Goal: Navigation & Orientation: Find specific page/section

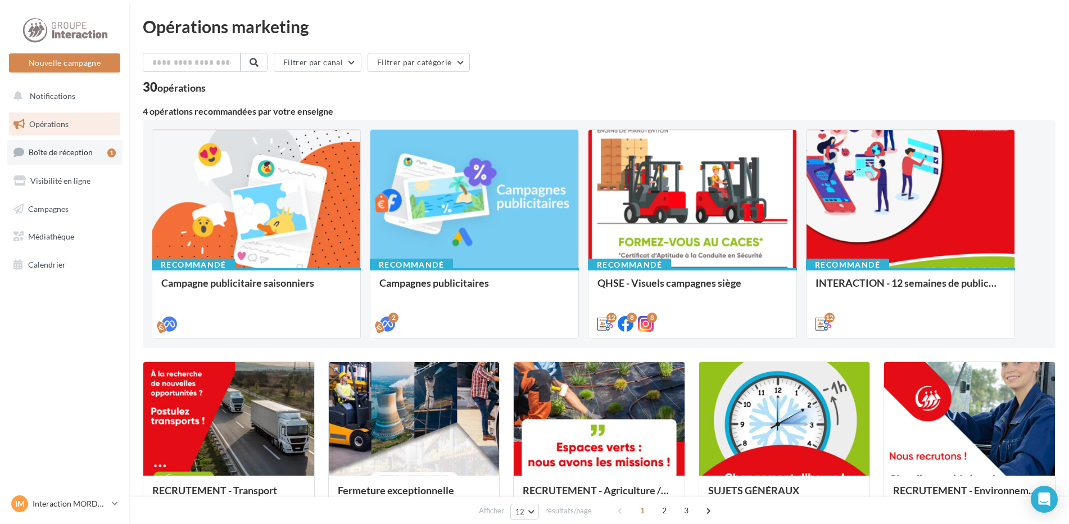
click at [90, 147] on span "Boîte de réception" at bounding box center [61, 152] width 64 height 10
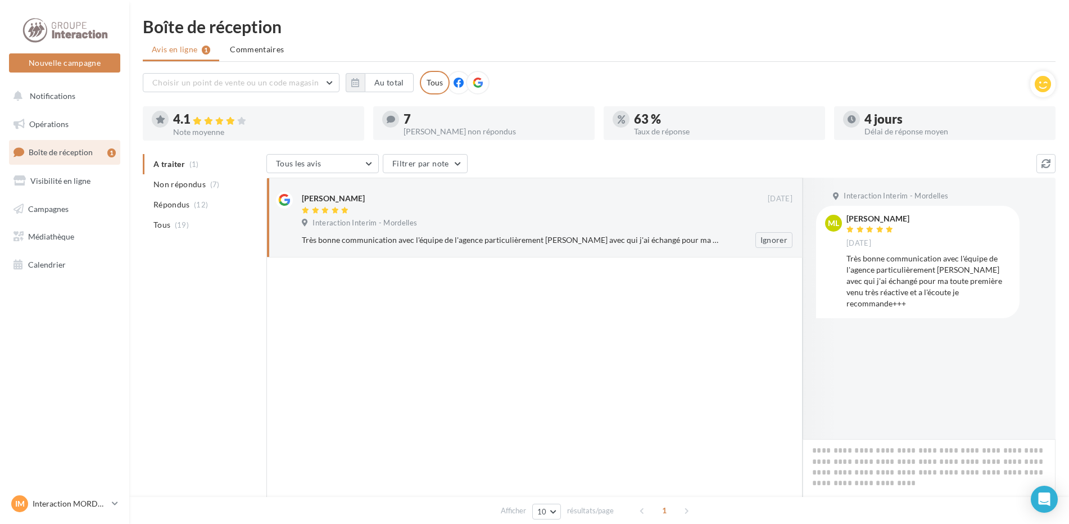
click at [400, 240] on div "Très bonne communication avec l'équipe de l'agence particulièrement sabrina ave…" at bounding box center [510, 239] width 417 height 11
click at [328, 198] on div "Malika Le Guenan" at bounding box center [333, 198] width 63 height 11
click at [444, 240] on div "Très bonne communication avec l'équipe de l'agence particulièrement sabrina ave…" at bounding box center [510, 239] width 417 height 11
click at [199, 44] on ul "Avis en ligne 1 Commentaires" at bounding box center [599, 50] width 912 height 22
click at [324, 125] on div "4.1" at bounding box center [264, 119] width 182 height 13
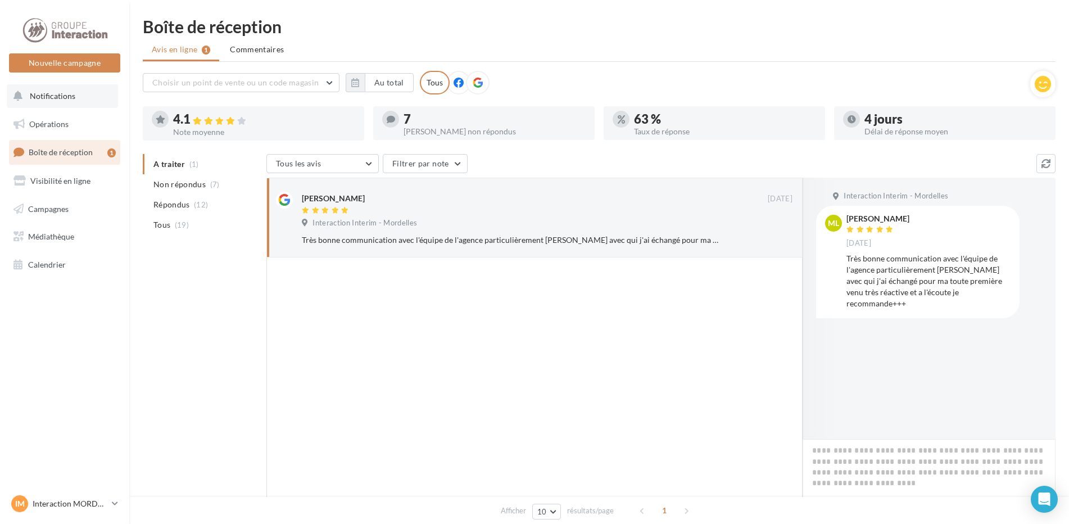
click at [83, 102] on button "Notifications" at bounding box center [62, 96] width 111 height 24
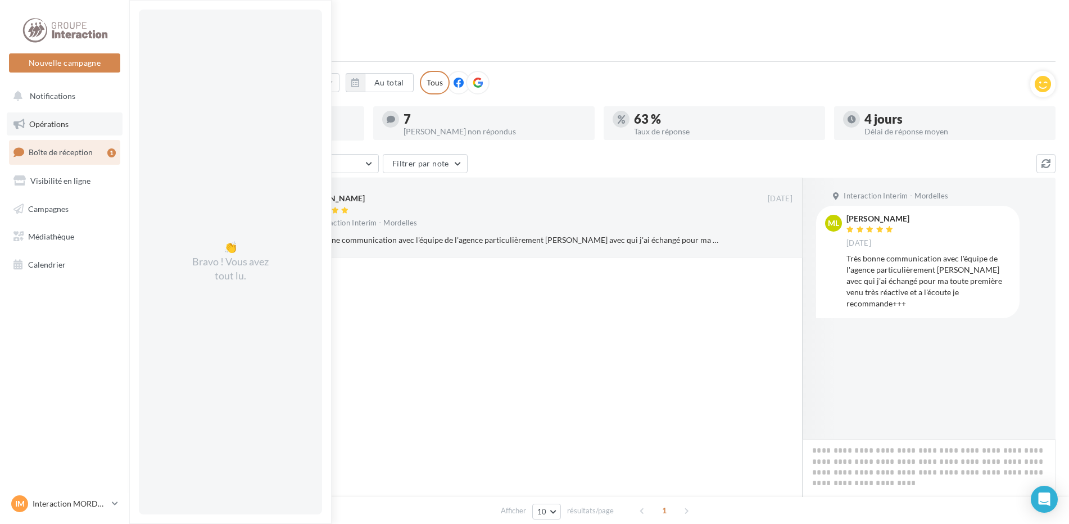
click at [96, 128] on link "Opérations" at bounding box center [65, 124] width 116 height 24
